Goal: Obtain resource: Obtain resource

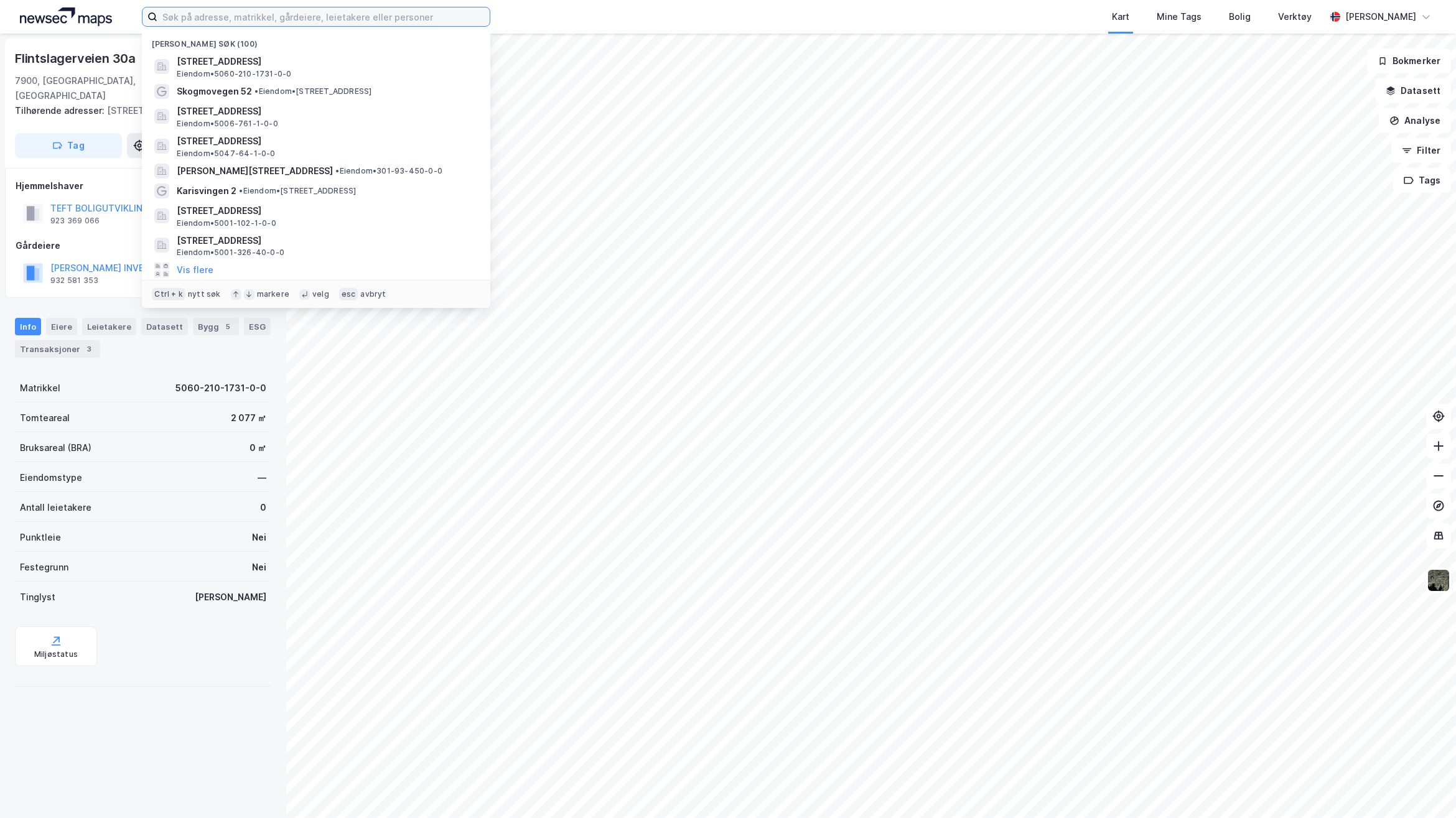
click at [322, 18] on input at bounding box center [323, 17] width 332 height 18
click at [302, 11] on input at bounding box center [323, 17] width 332 height 18
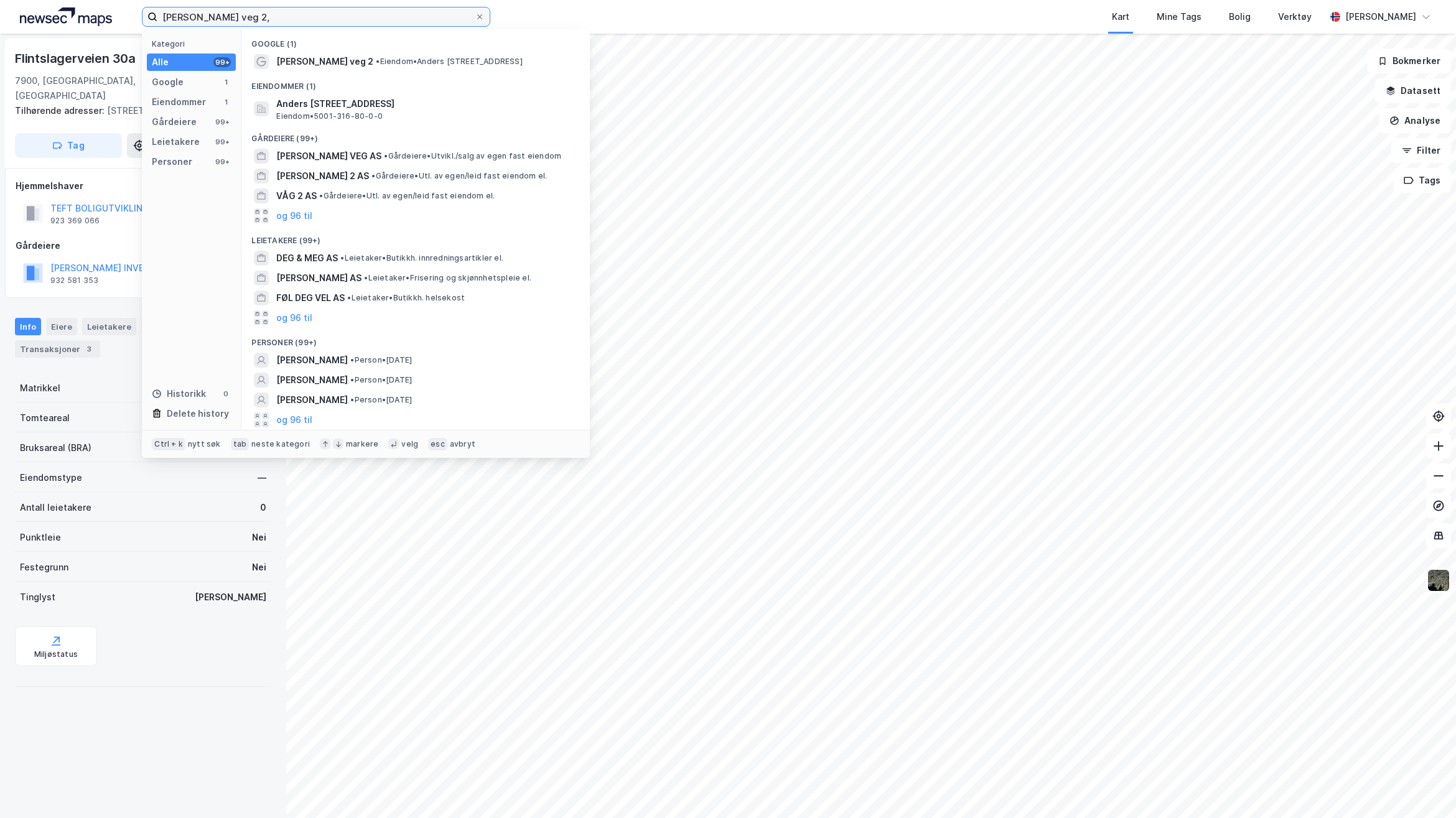
type input "[PERSON_NAME] veg 2,"
click at [372, 60] on span "[PERSON_NAME] veg 2" at bounding box center [324, 61] width 97 height 15
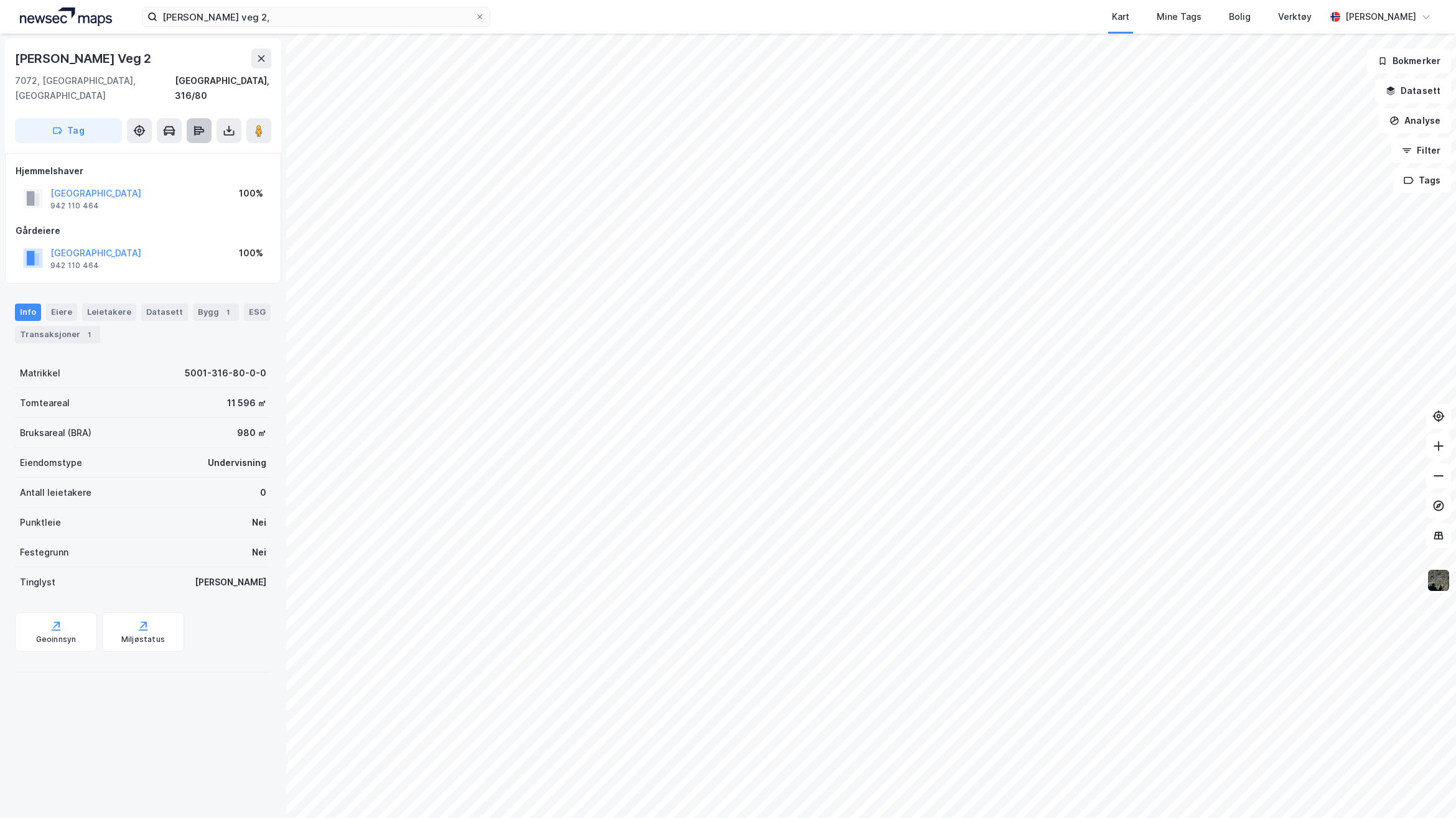
drag, startPoint x: 222, startPoint y: 116, endPoint x: 206, endPoint y: 125, distance: 18.4
click at [223, 124] on icon at bounding box center [229, 130] width 12 height 12
click at [165, 150] on div "Last ned grunnbok" at bounding box center [167, 155] width 72 height 10
